Goal: Transaction & Acquisition: Purchase product/service

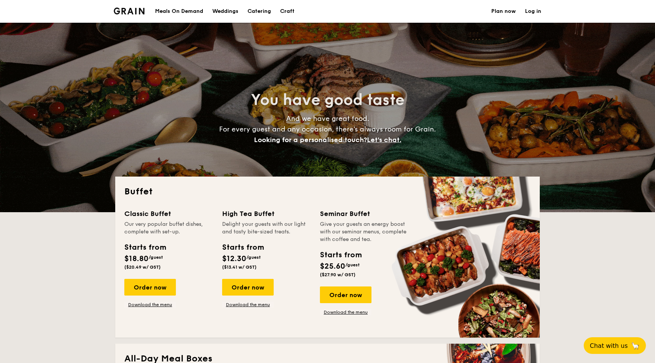
select select
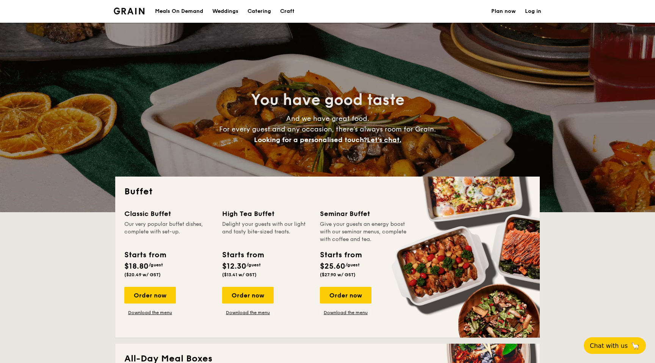
click at [182, 13] on div "Meals On Demand" at bounding box center [179, 11] width 48 height 23
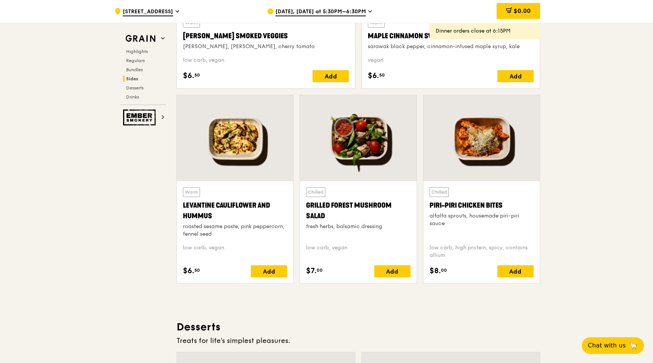
scroll to position [1870, 0]
click at [324, 12] on span "Sep 10, Today at 5:30PM–6:30PM" at bounding box center [320, 12] width 91 height 8
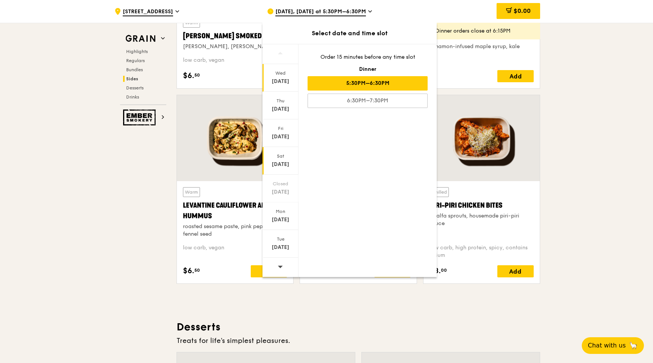
click at [284, 157] on div "Sat" at bounding box center [281, 156] width 34 height 6
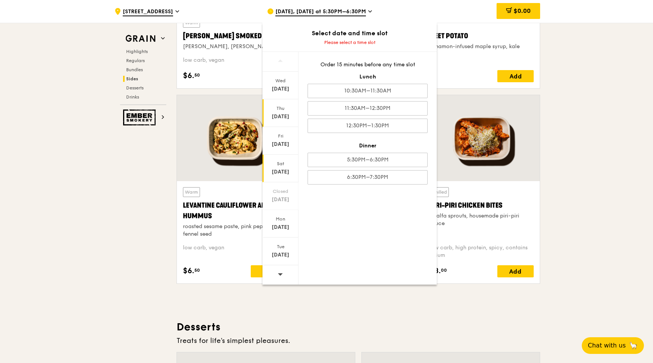
click at [286, 114] on div "[DATE]" at bounding box center [281, 117] width 34 height 8
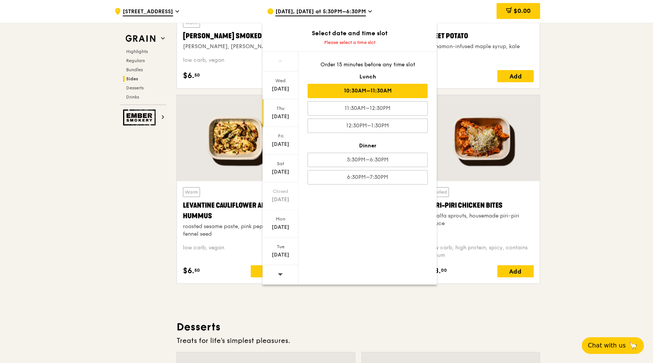
click at [410, 95] on div "10:30AM–11:30AM" at bounding box center [368, 91] width 120 height 14
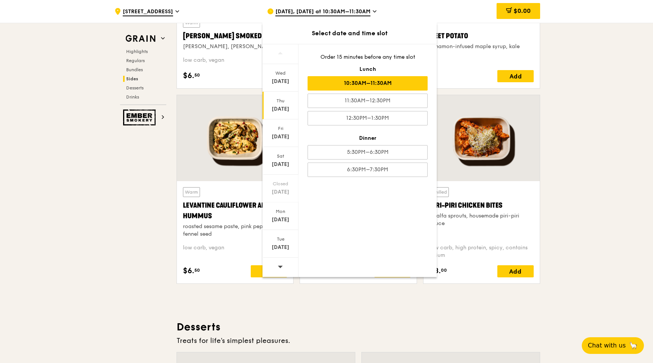
click at [401, 77] on div "10:30AM–11:30AM" at bounding box center [368, 83] width 120 height 14
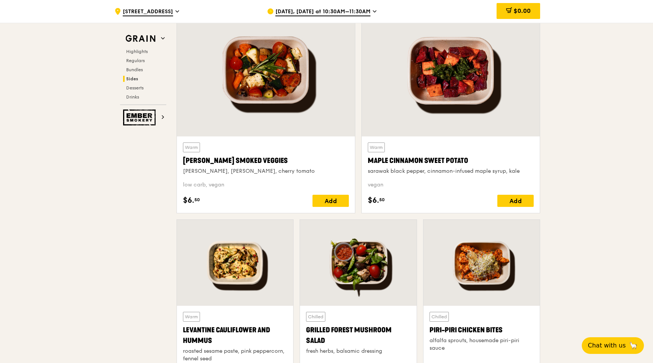
scroll to position [1736, 0]
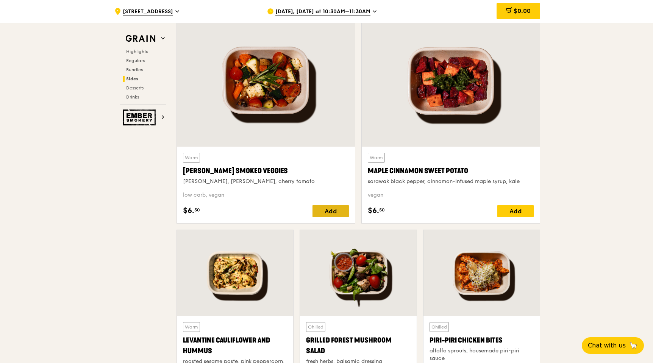
click at [325, 212] on div "Add" at bounding box center [331, 211] width 36 height 12
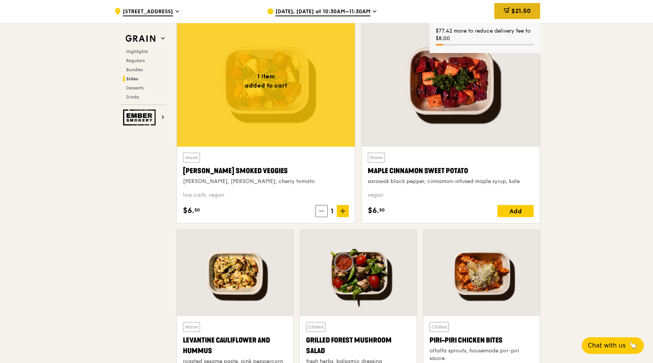
click at [517, 8] on span "$21.50" at bounding box center [521, 10] width 19 height 7
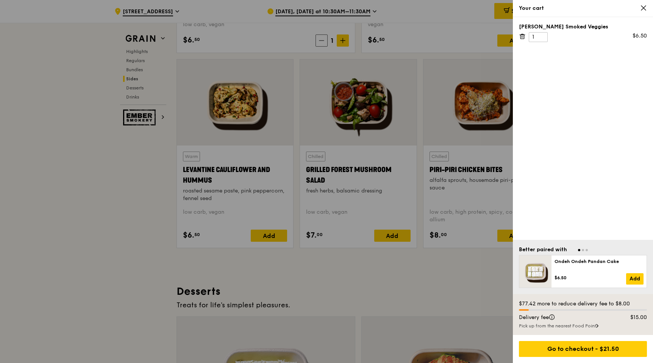
scroll to position [1964, 0]
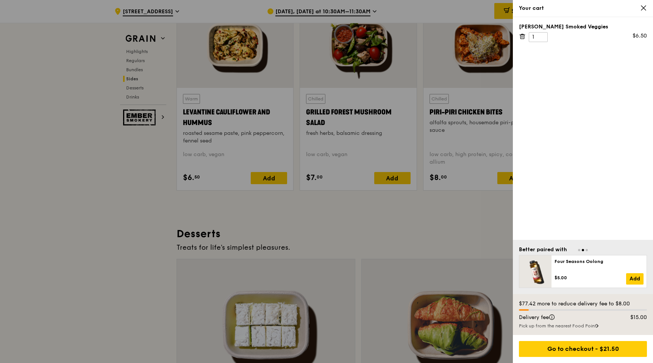
click at [356, 226] on div at bounding box center [326, 181] width 653 height 363
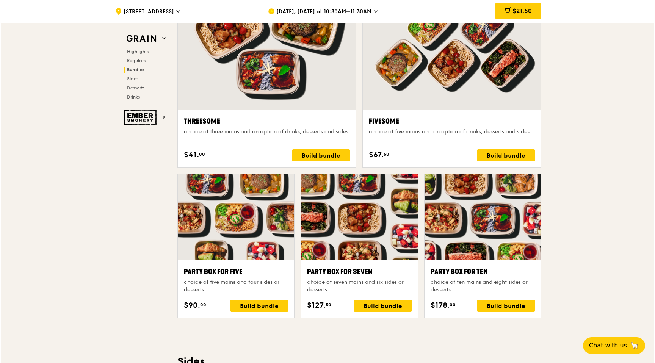
scroll to position [1368, 0]
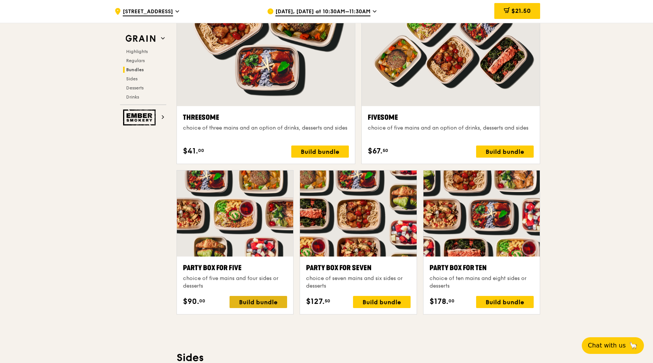
click at [264, 304] on div "Build bundle" at bounding box center [259, 302] width 58 height 12
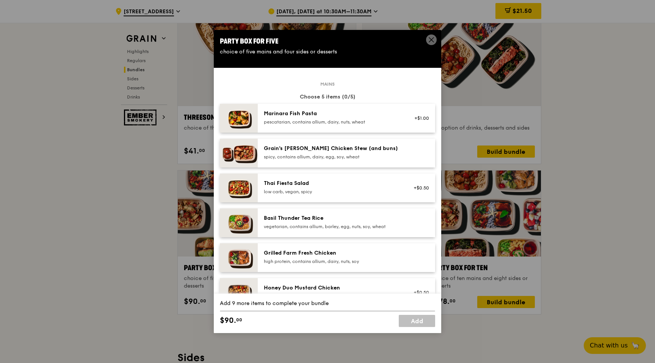
click at [433, 43] on icon at bounding box center [431, 39] width 7 height 7
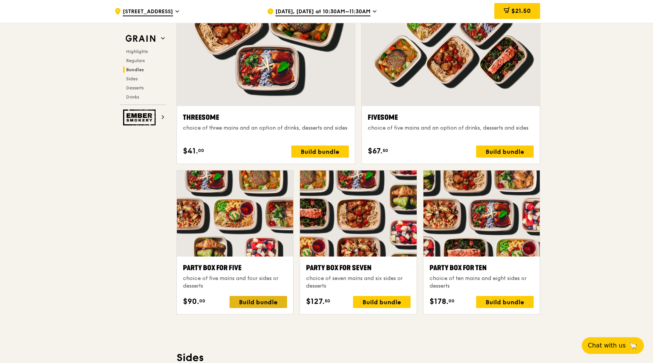
click at [272, 297] on div "Build bundle" at bounding box center [259, 302] width 58 height 12
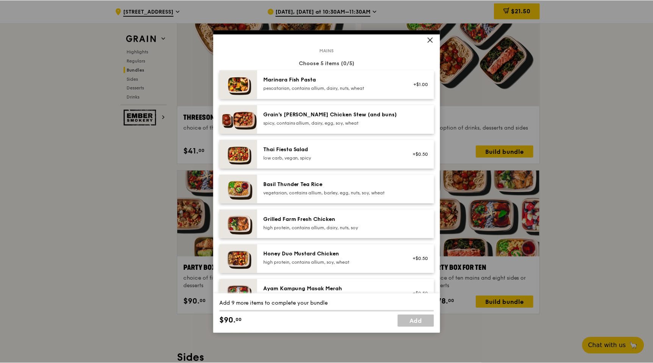
scroll to position [0, 0]
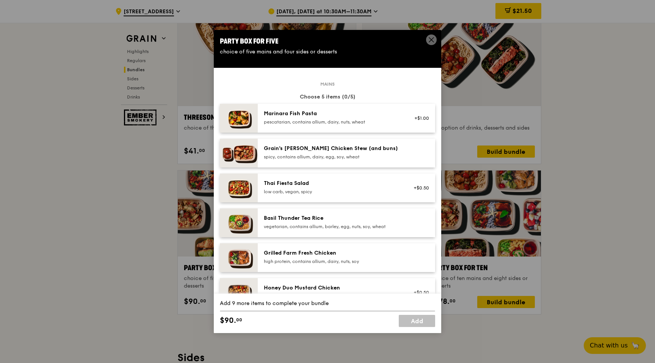
click at [169, 9] on div "Party Box for Five choice of five mains and four sides or desserts Mains Choose…" at bounding box center [327, 181] width 655 height 363
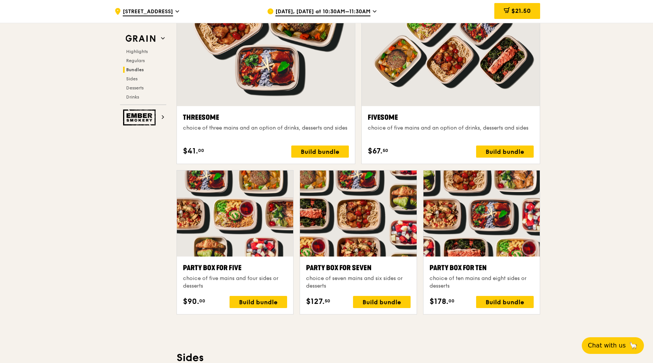
click at [305, 10] on span "[DATE], [DATE] at 10:30AM–11:30AM" at bounding box center [322, 12] width 95 height 8
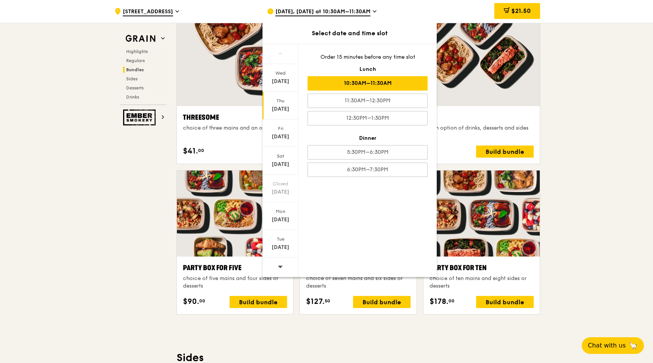
click at [305, 10] on span "[DATE], [DATE] at 10:30AM–11:30AM" at bounding box center [322, 12] width 95 height 8
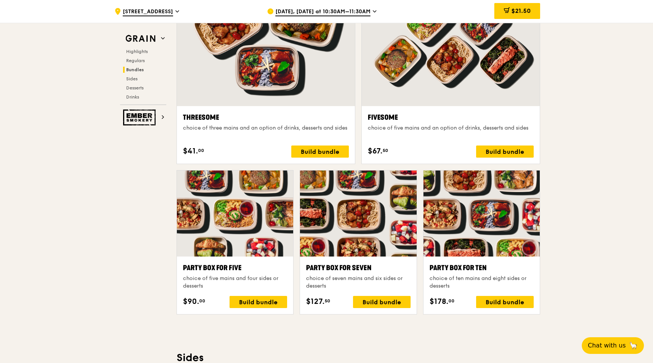
click at [175, 11] on icon at bounding box center [177, 11] width 4 height 7
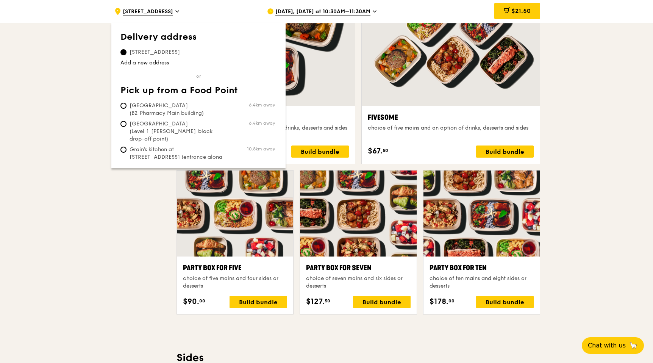
click at [175, 8] on icon at bounding box center [177, 11] width 4 height 7
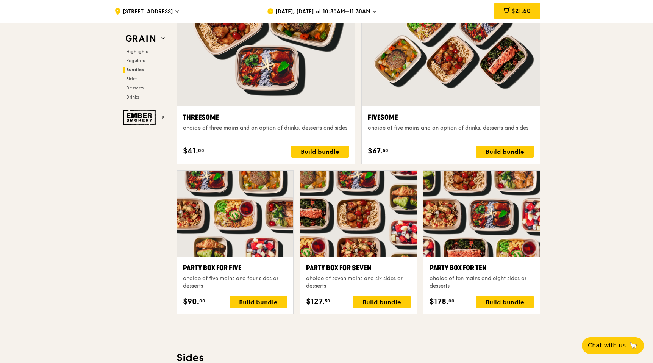
click at [175, 8] on icon at bounding box center [177, 11] width 4 height 7
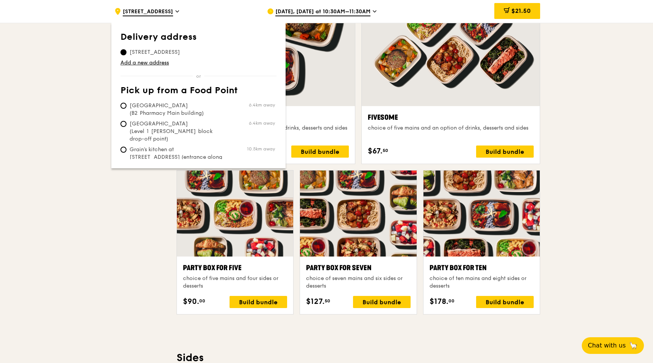
click at [377, 9] on icon at bounding box center [375, 11] width 4 height 7
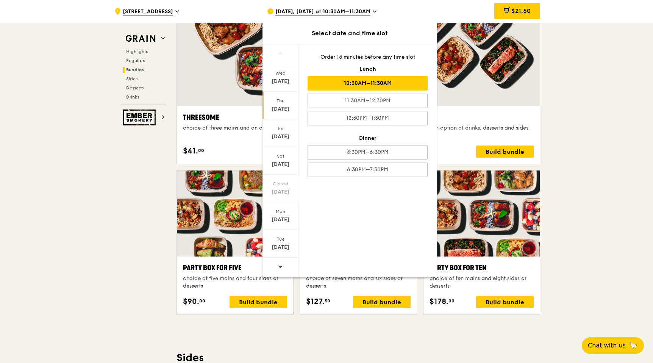
click at [166, 11] on span "[STREET_ADDRESS]" at bounding box center [148, 12] width 50 height 8
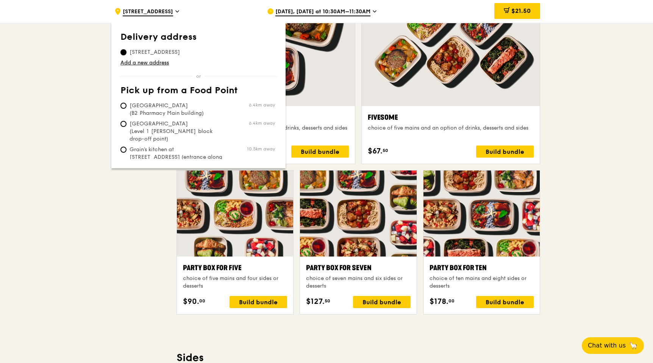
click at [125, 53] on input "18 Dover Crescent, 130018" at bounding box center [124, 52] width 6 height 6
click at [169, 10] on span "[STREET_ADDRESS]" at bounding box center [148, 12] width 50 height 8
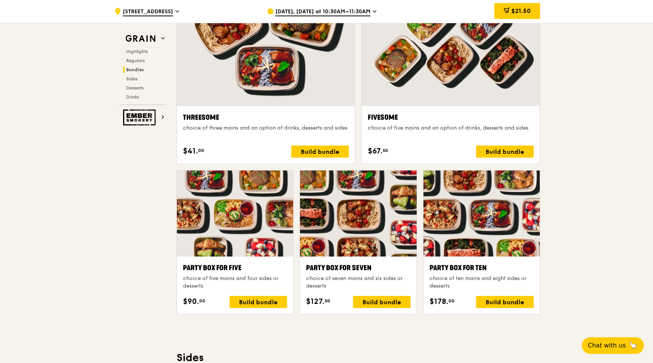
click at [124, 14] on span "[STREET_ADDRESS]" at bounding box center [148, 12] width 50 height 8
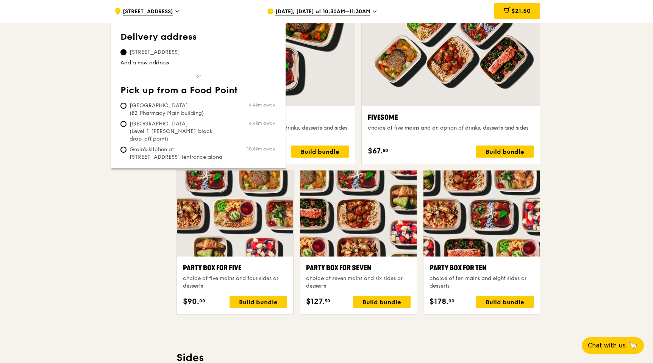
click at [124, 51] on input "18 Dover Crescent, 130018" at bounding box center [124, 52] width 6 height 6
click at [157, 63] on link "Add a new address" at bounding box center [199, 63] width 156 height 8
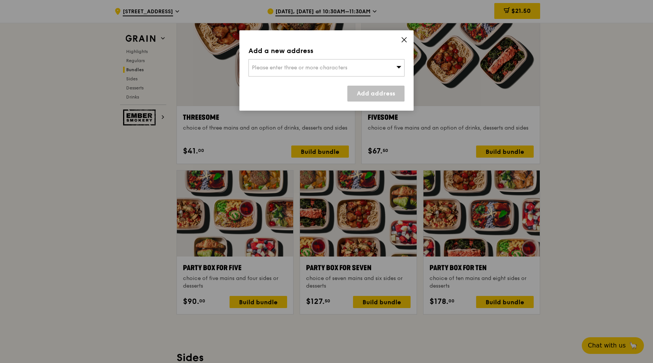
click at [405, 41] on icon at bounding box center [404, 40] width 5 height 5
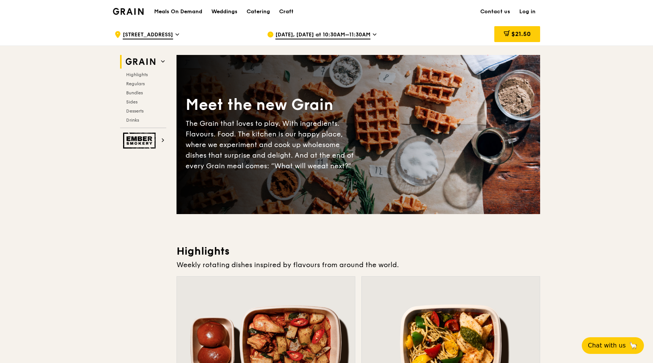
click at [371, 36] on span "[DATE], [DATE] at 10:30AM–11:30AM" at bounding box center [322, 35] width 95 height 8
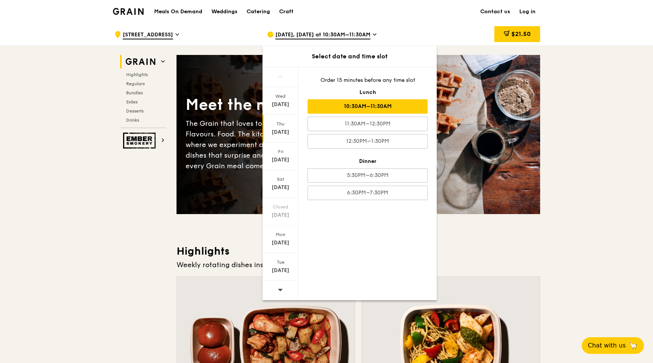
click at [283, 78] on div at bounding box center [281, 77] width 36 height 20
click at [323, 273] on div "[DATE] [DATE] [DATE] [DATE] Closed [DATE] [DATE] [DATE] Order 15 minutes before…" at bounding box center [350, 183] width 174 height 233
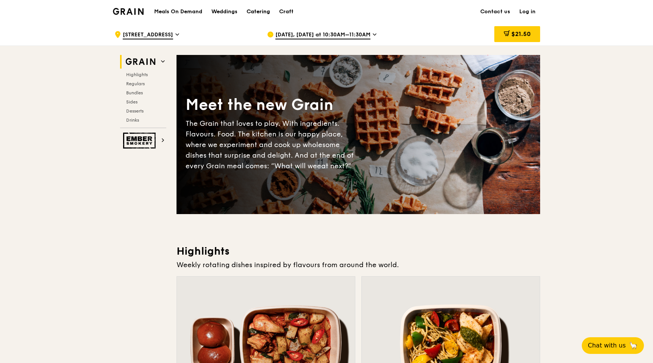
click at [262, 12] on div "Catering" at bounding box center [258, 11] width 23 height 23
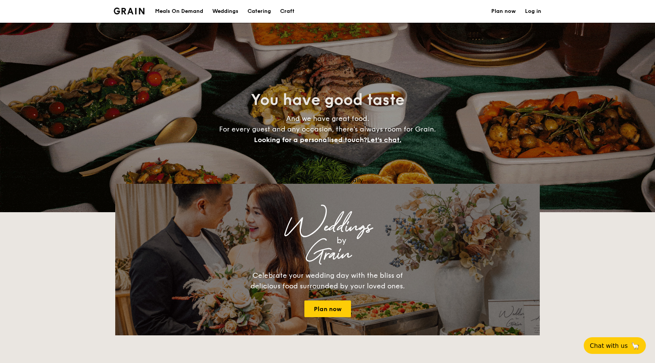
select select
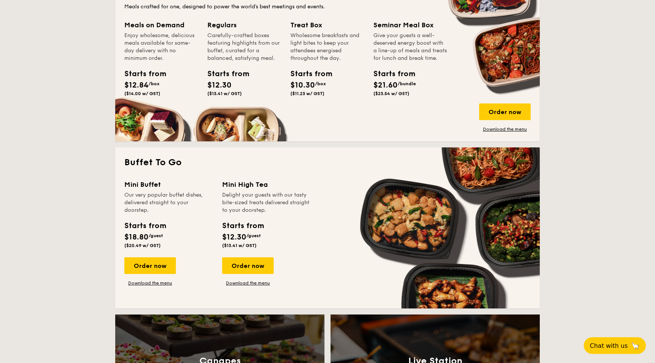
scroll to position [350, 0]
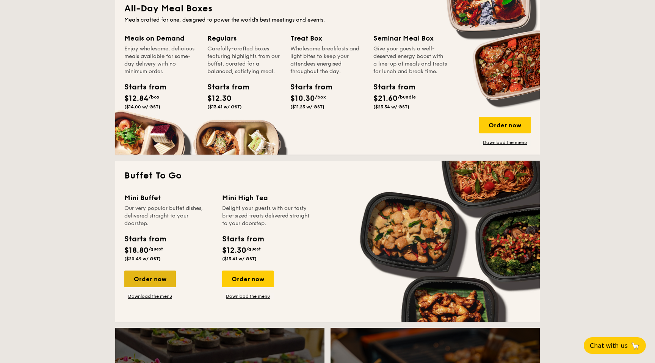
click at [172, 275] on div "Order now" at bounding box center [150, 279] width 52 height 17
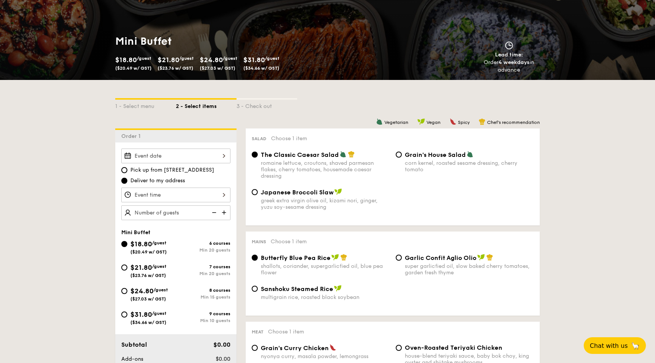
scroll to position [84, 0]
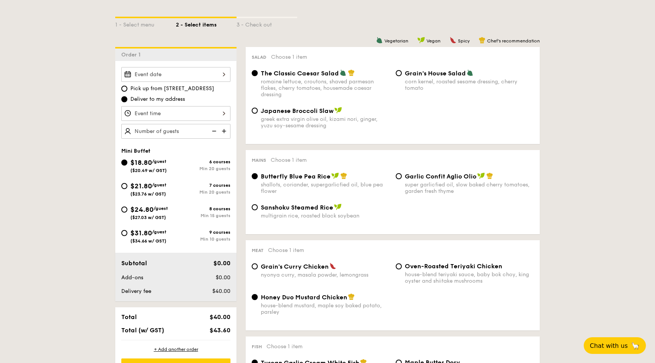
scroll to position [169, 0]
